Goal: Task Accomplishment & Management: Use online tool/utility

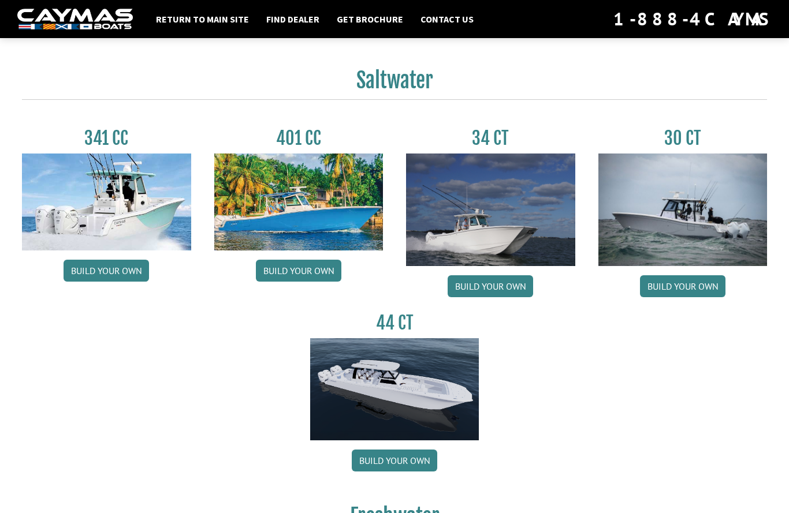
scroll to position [483, 0]
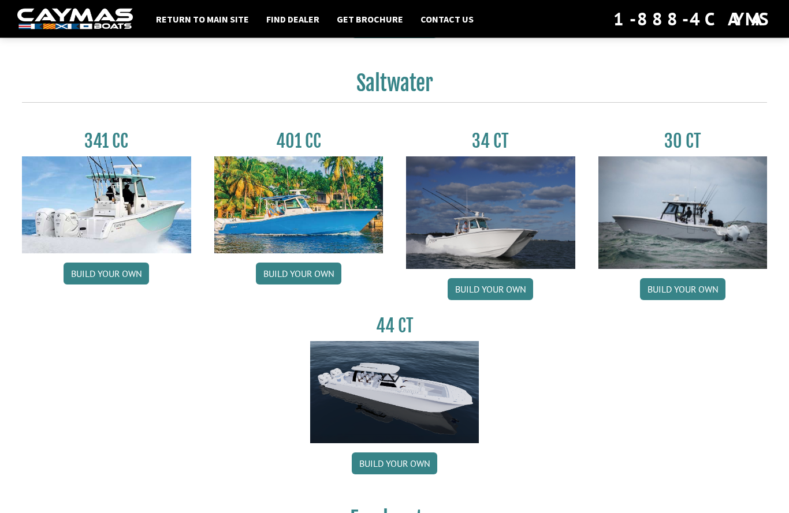
click at [408, 411] on img at bounding box center [394, 393] width 169 height 103
click at [402, 475] on link "Build your own" at bounding box center [394, 464] width 85 height 22
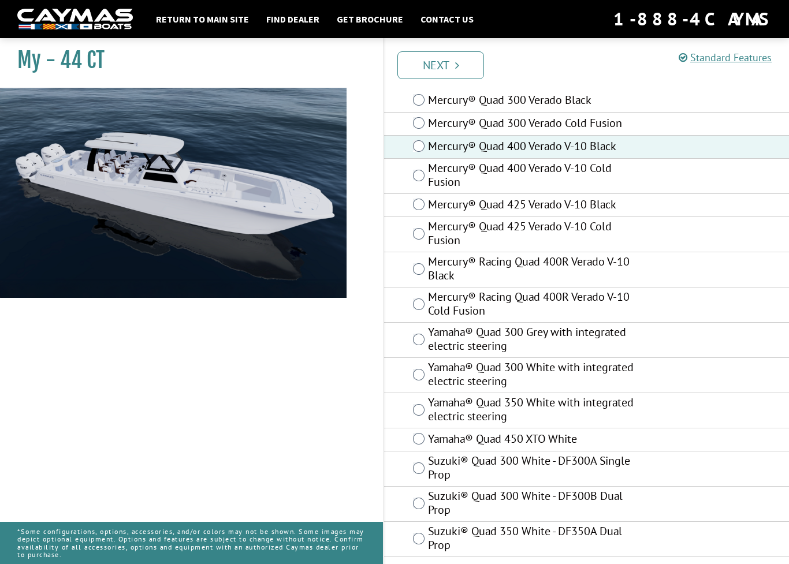
scroll to position [53, 0]
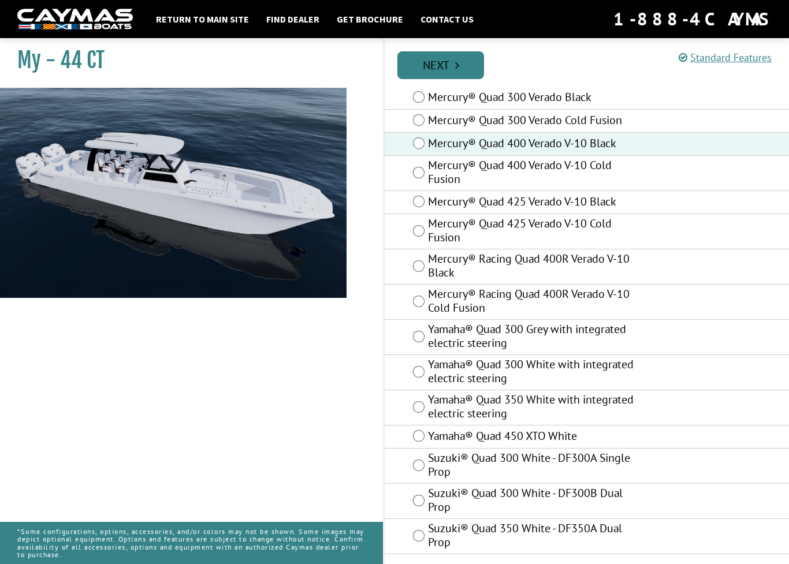
click at [449, 56] on link "Next" at bounding box center [440, 65] width 87 height 28
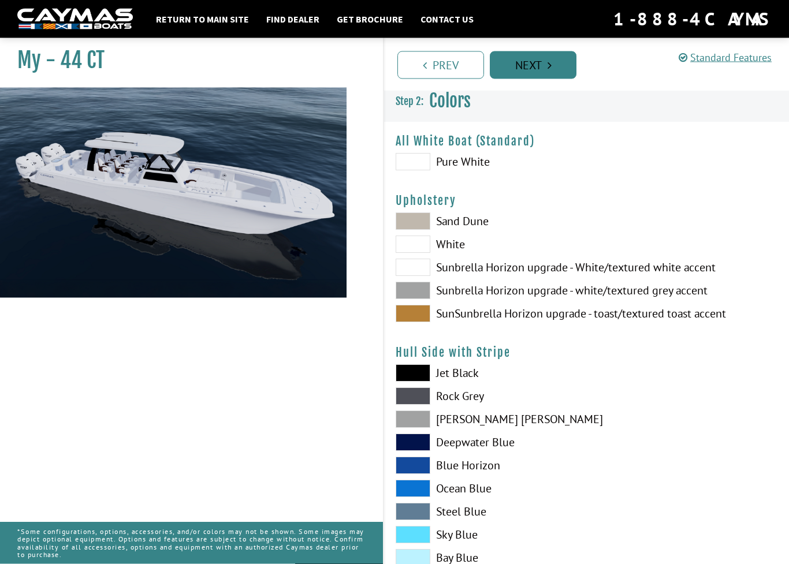
scroll to position [0, 0]
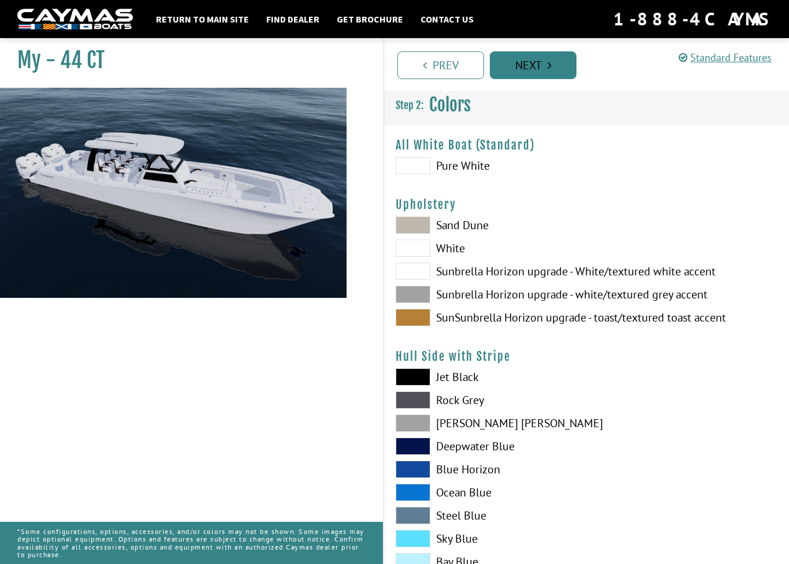
click at [538, 64] on link "Next" at bounding box center [533, 65] width 87 height 28
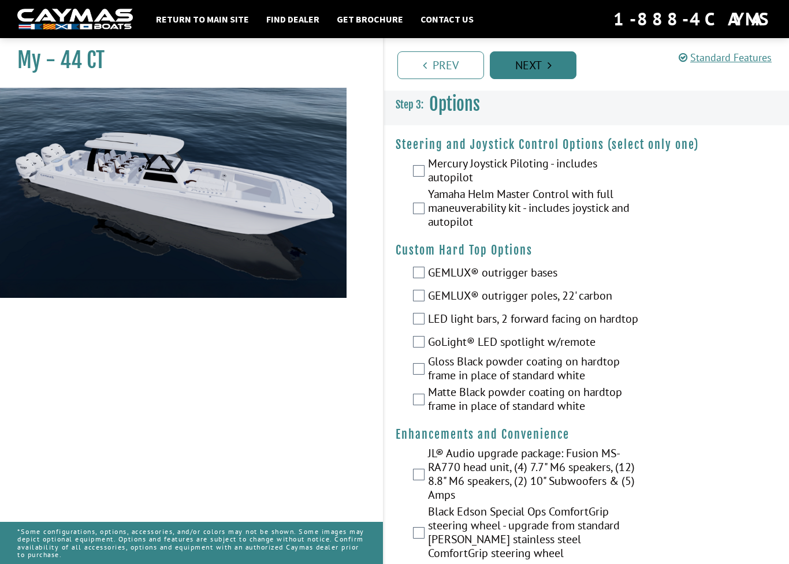
click at [539, 61] on link "Next" at bounding box center [533, 65] width 87 height 28
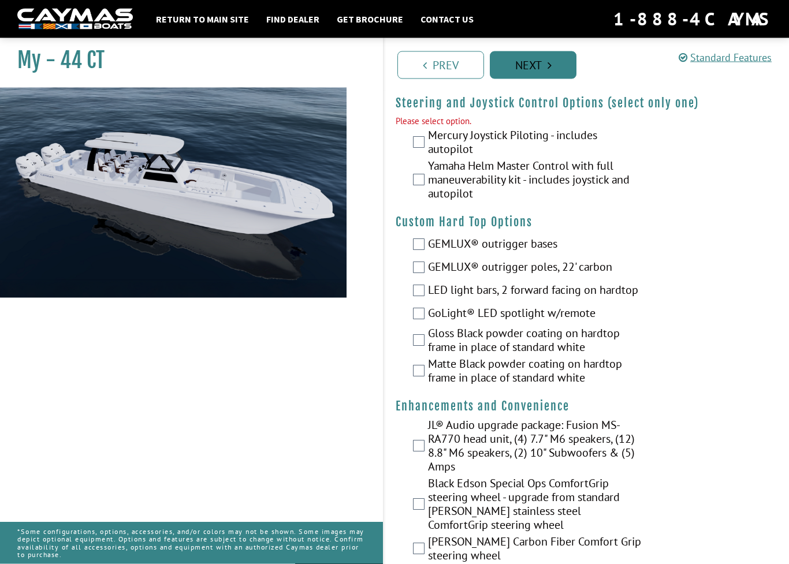
scroll to position [42, 0]
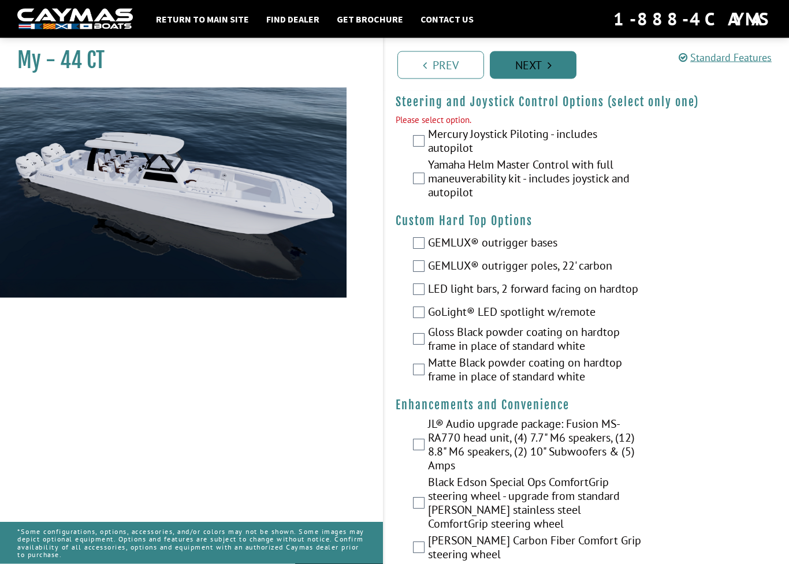
click at [543, 66] on link "Next" at bounding box center [533, 65] width 87 height 28
click at [516, 62] on link "Next" at bounding box center [533, 65] width 87 height 28
click at [530, 71] on link "Next" at bounding box center [533, 65] width 87 height 28
click at [430, 133] on label "Mercury Joystick Piloting - includes autopilot" at bounding box center [535, 143] width 215 height 31
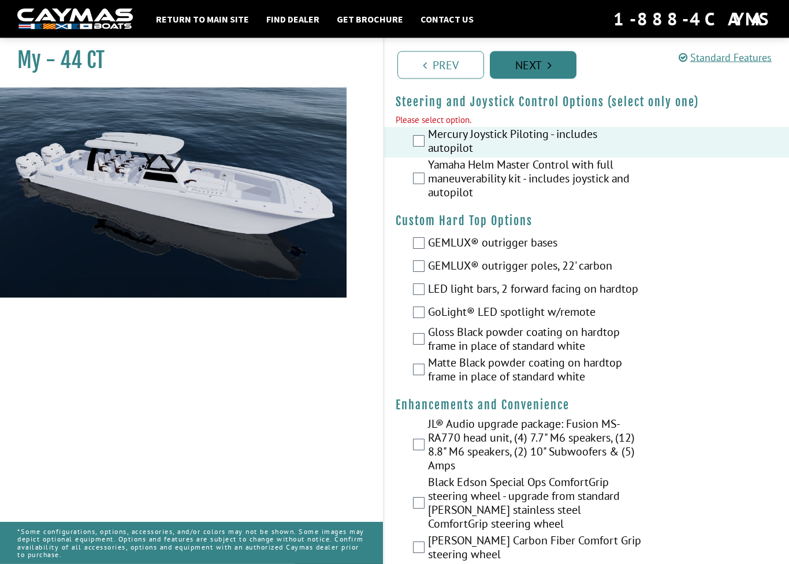
click at [548, 70] on icon "Pagination" at bounding box center [550, 65] width 4 height 12
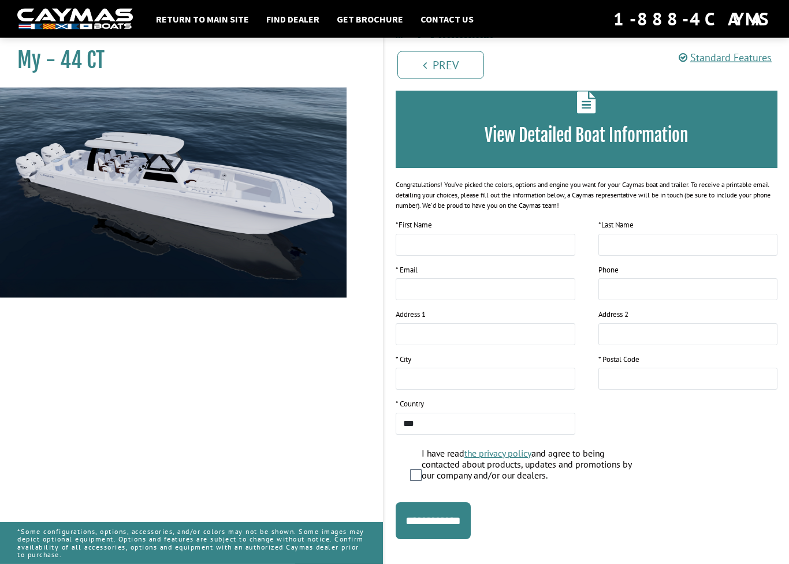
scroll to position [78, 0]
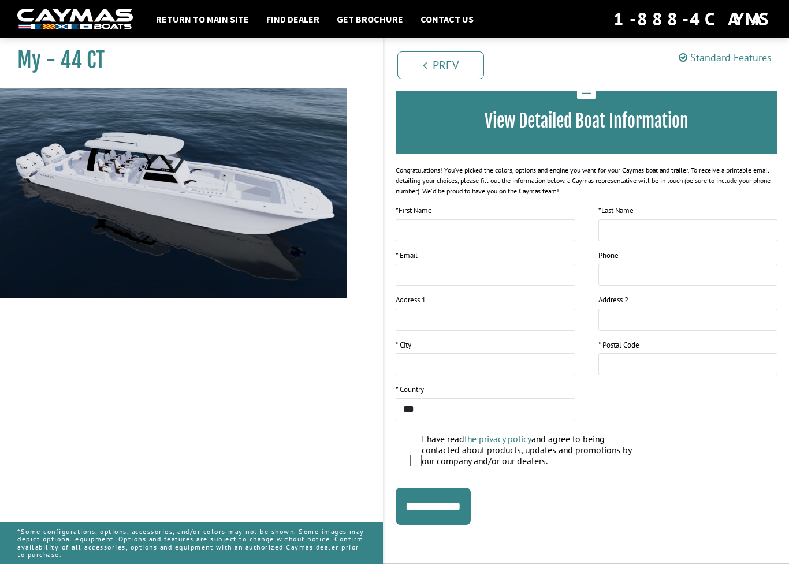
click at [412, 453] on div "I have read the privacy policy and agree to being contacted about products, upd…" at bounding box center [593, 452] width 367 height 36
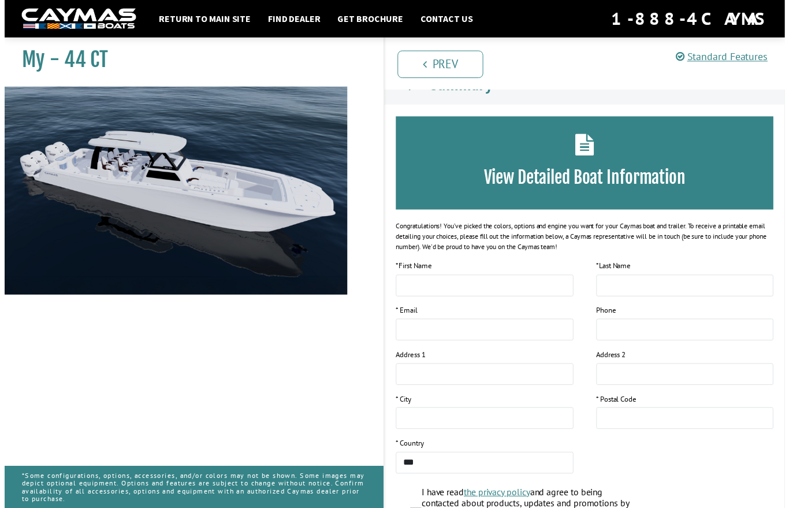
scroll to position [0, 0]
